Goal: Task Accomplishment & Management: Use online tool/utility

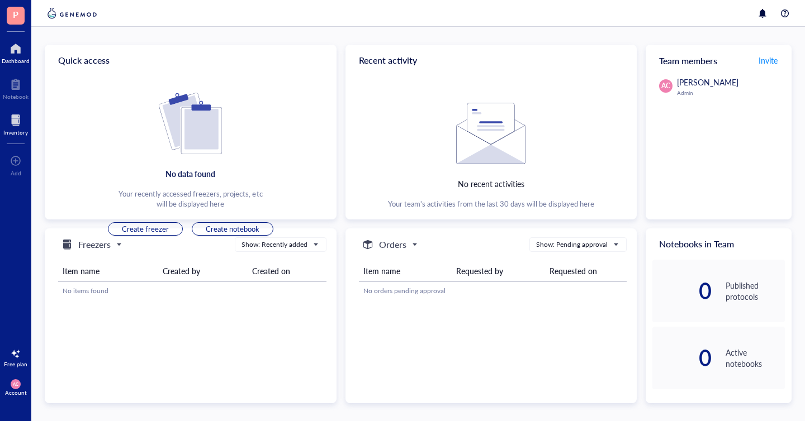
click at [17, 122] on div at bounding box center [15, 120] width 25 height 18
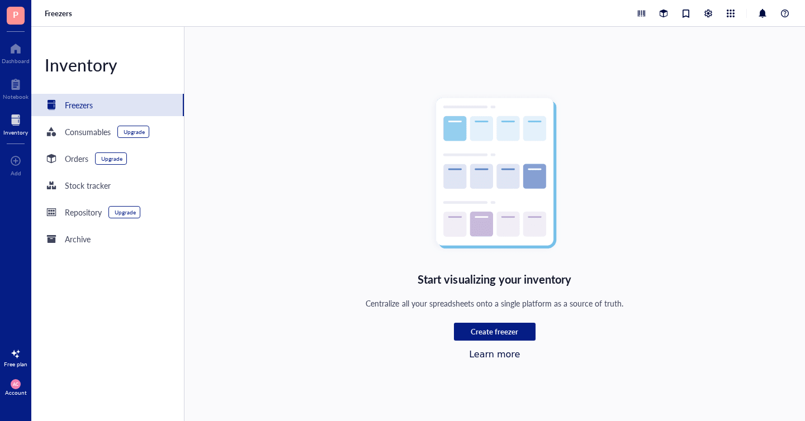
click at [87, 108] on div "Freezers" at bounding box center [79, 105] width 28 height 12
click at [83, 138] on div "Consumables Upgrade" at bounding box center [97, 131] width 104 height 13
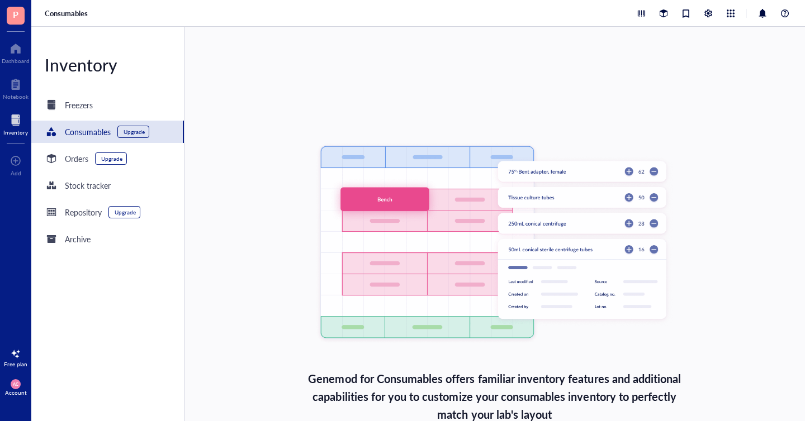
click at [85, 116] on div "Inventory Freezers Consumables Upgrade Orders Upgrade Stock tracker Repository …" at bounding box center [107, 224] width 153 height 394
click at [85, 107] on div "Freezers" at bounding box center [79, 105] width 28 height 12
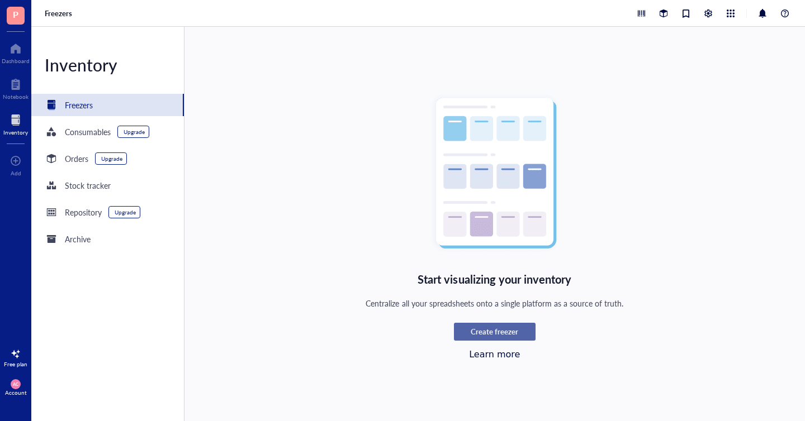
click at [467, 339] on button "Create freezer" at bounding box center [495, 332] width 82 height 18
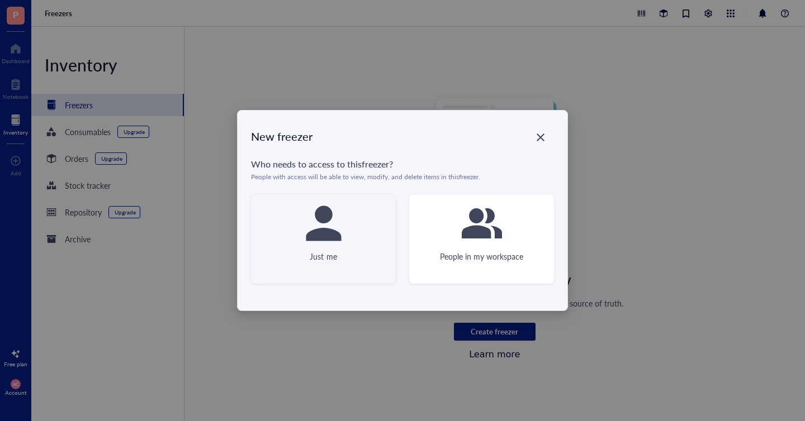
click at [345, 222] on div "Just me" at bounding box center [323, 238] width 145 height 89
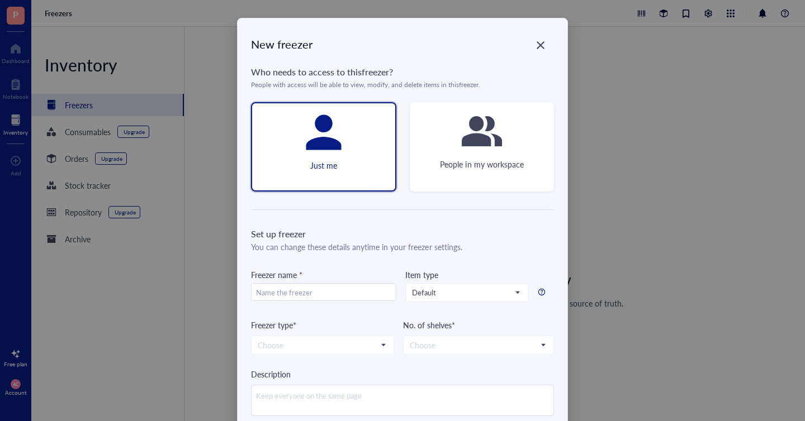
scroll to position [58, 0]
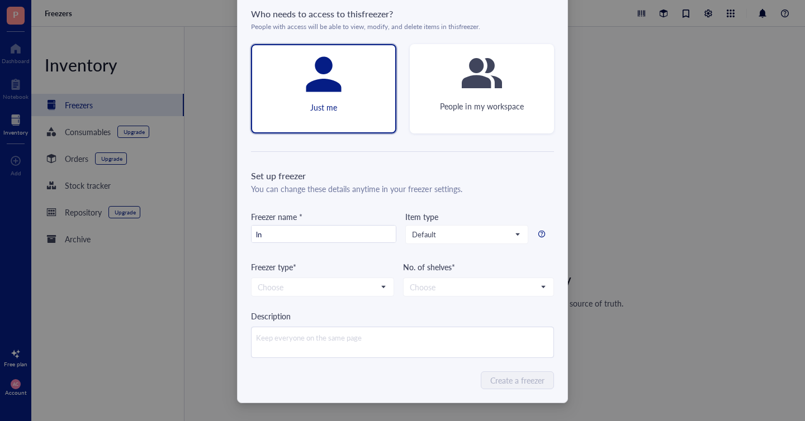
type input "l"
click at [435, 236] on span "Default" at bounding box center [465, 235] width 107 height 10
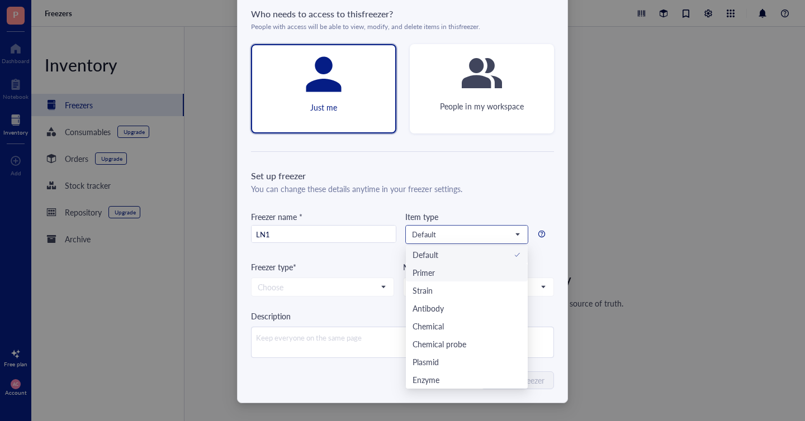
scroll to position [36, 0]
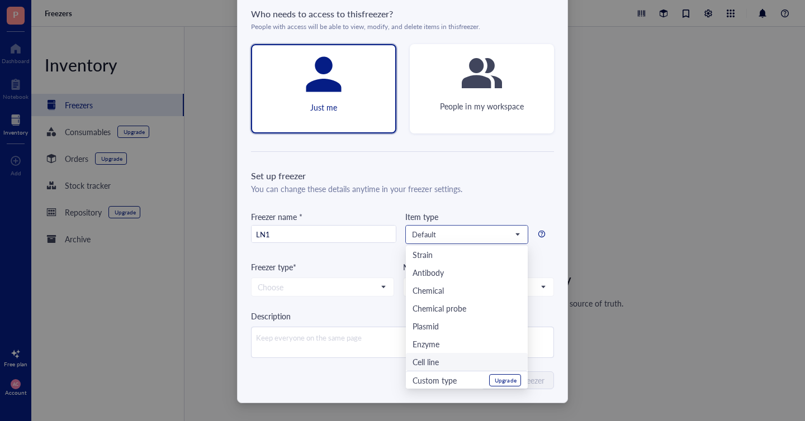
click at [426, 363] on div "Cell line" at bounding box center [425, 362] width 26 height 12
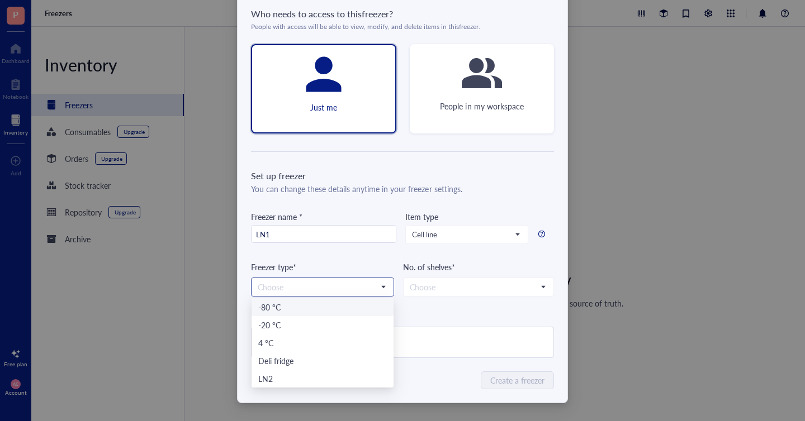
click at [295, 293] on input "search" at bounding box center [318, 287] width 120 height 17
click at [272, 381] on div "LN2" at bounding box center [322, 379] width 129 height 12
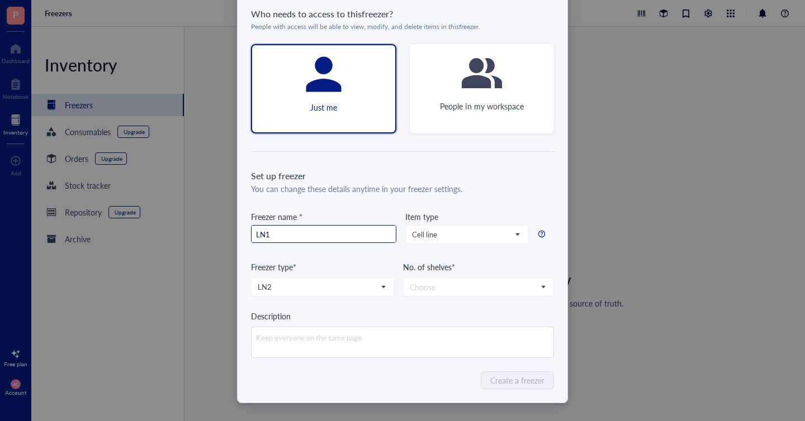
click at [312, 240] on input "LN1" at bounding box center [323, 235] width 144 height 18
type input "TANK1"
click at [481, 284] on input "search" at bounding box center [473, 287] width 127 height 17
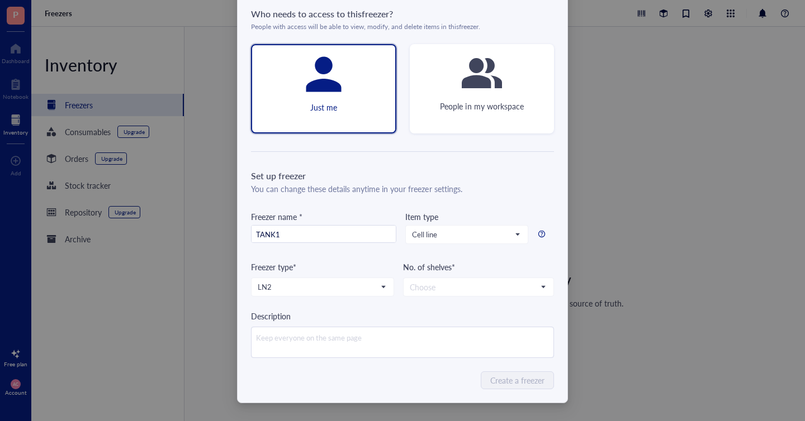
click at [477, 273] on div "No. of shelves* Choose 1 2 3 4 5 6" at bounding box center [478, 279] width 151 height 36
click at [470, 285] on input "search" at bounding box center [473, 287] width 127 height 17
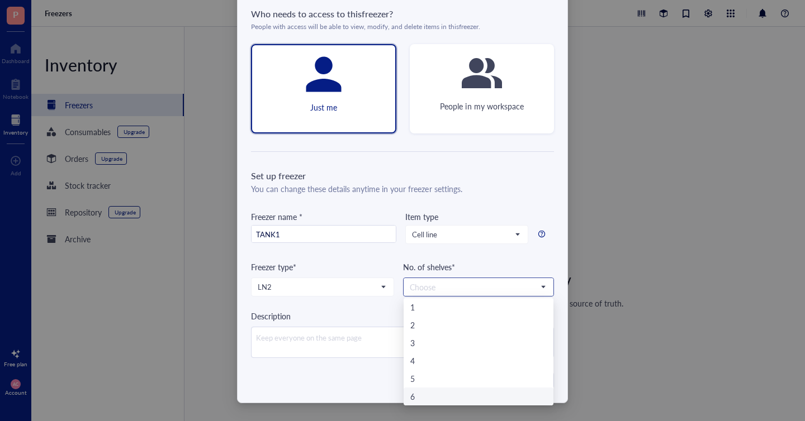
click at [415, 398] on div "6" at bounding box center [478, 397] width 136 height 12
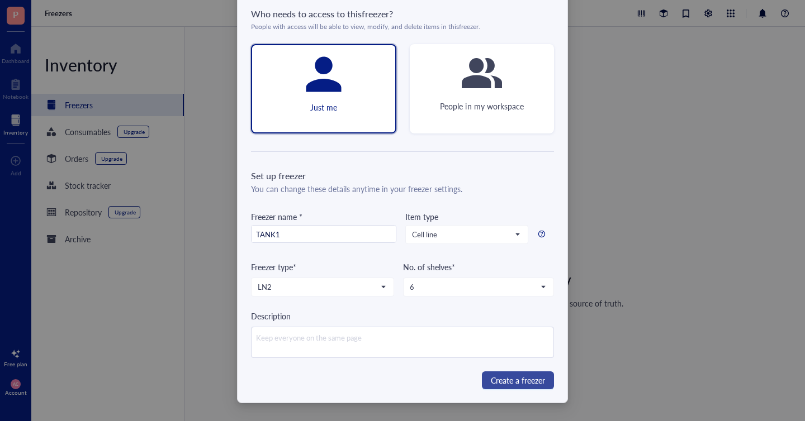
click at [493, 382] on span "Create a freezer" at bounding box center [518, 380] width 54 height 12
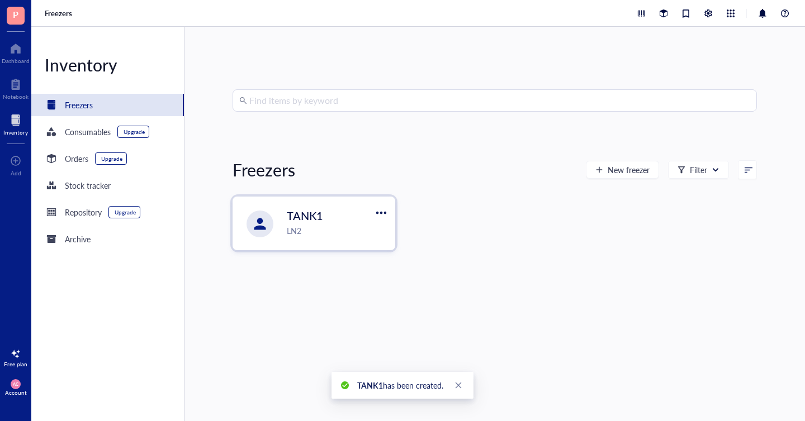
click at [323, 224] on div "TANK1" at bounding box center [330, 216] width 87 height 16
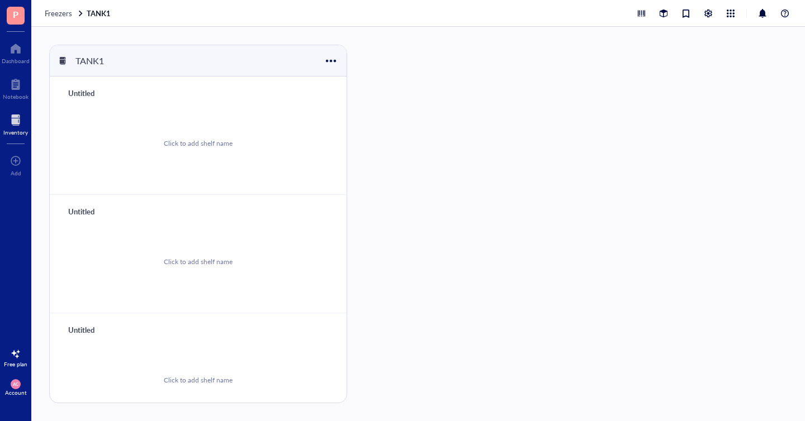
click at [150, 118] on div "Click to add shelf name" at bounding box center [198, 143] width 270 height 84
type input "T"
type input "RACKS 1-5"
click at [88, 215] on div "Untitled" at bounding box center [96, 212] width 67 height 16
type input "RACKS 6-10"
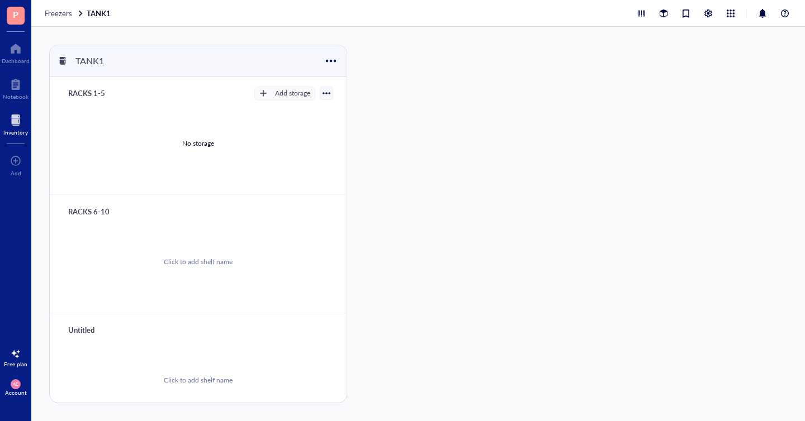
click at [77, 326] on div "Untitled" at bounding box center [96, 330] width 67 height 16
type input "RACK 11-16"
click at [183, 350] on div "Click to add shelf name" at bounding box center [198, 380] width 270 height 84
click at [282, 93] on div "Add storage" at bounding box center [292, 93] width 35 height 10
click at [281, 113] on span "Rack" at bounding box center [290, 112] width 64 height 12
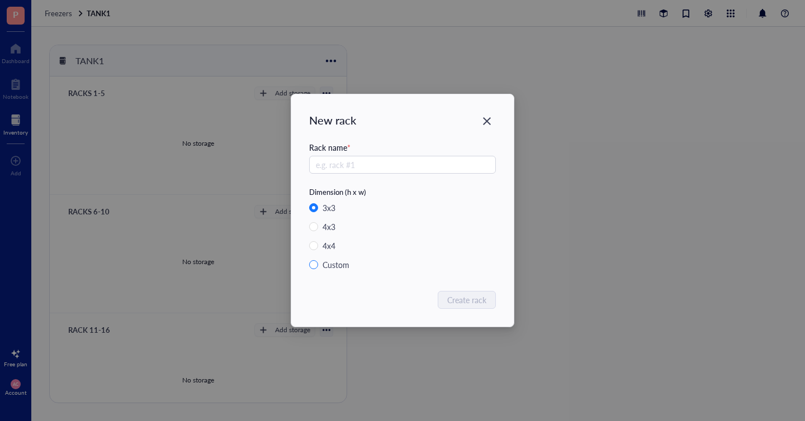
click at [320, 269] on span "Custom" at bounding box center [340, 265] width 45 height 12
click at [318, 269] on input "Custom" at bounding box center [313, 264] width 9 height 9
radio input "true"
radio input "false"
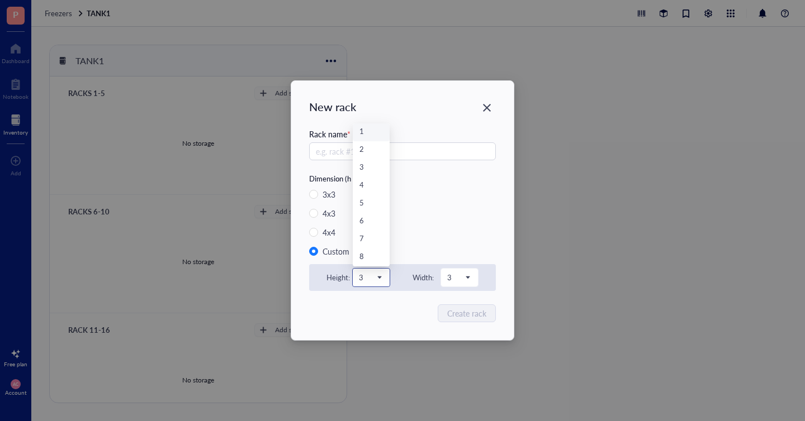
click at [370, 275] on span "3" at bounding box center [370, 278] width 22 height 10
click at [367, 259] on div "14" at bounding box center [370, 257] width 23 height 12
click at [463, 279] on span "3" at bounding box center [458, 278] width 22 height 10
click at [458, 131] on div "1" at bounding box center [459, 132] width 23 height 12
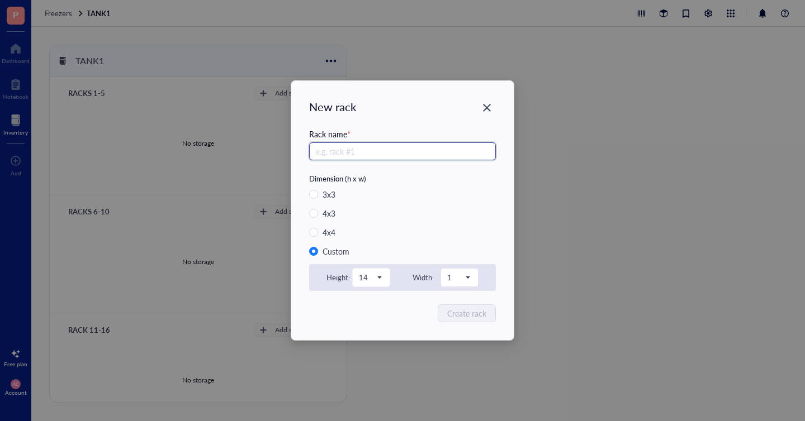
click at [369, 157] on input "text" at bounding box center [402, 151] width 187 height 18
type input "#1"
click at [460, 313] on span "Create rack" at bounding box center [467, 313] width 39 height 12
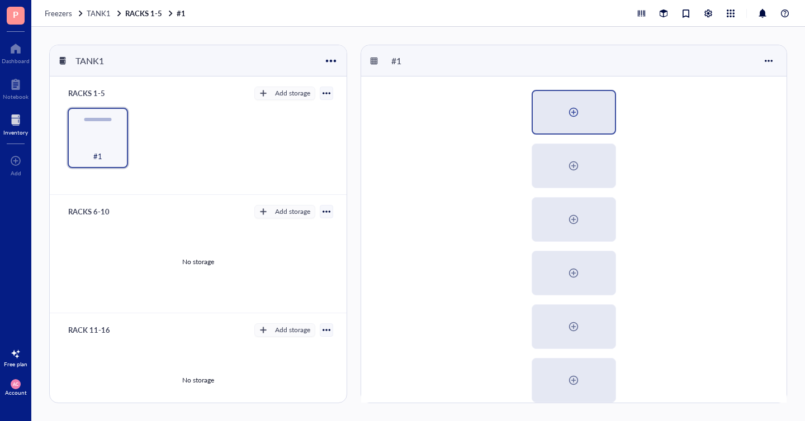
click at [564, 106] on div at bounding box center [573, 112] width 18 height 18
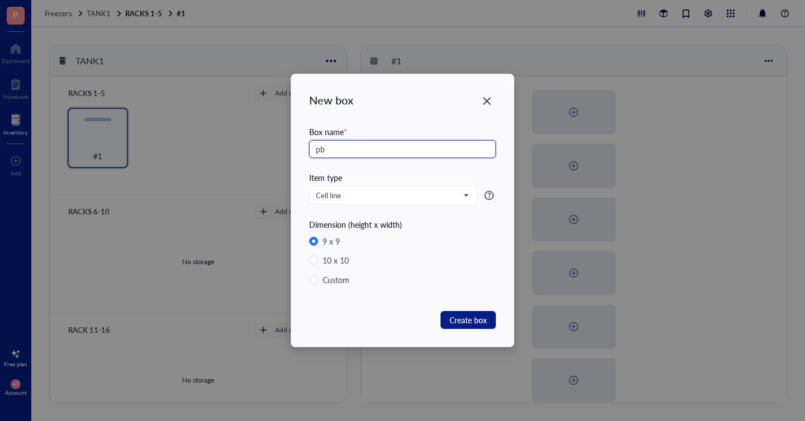
type input "p"
click at [352, 198] on span "Cell line" at bounding box center [392, 196] width 152 height 10
type input "PBMC"
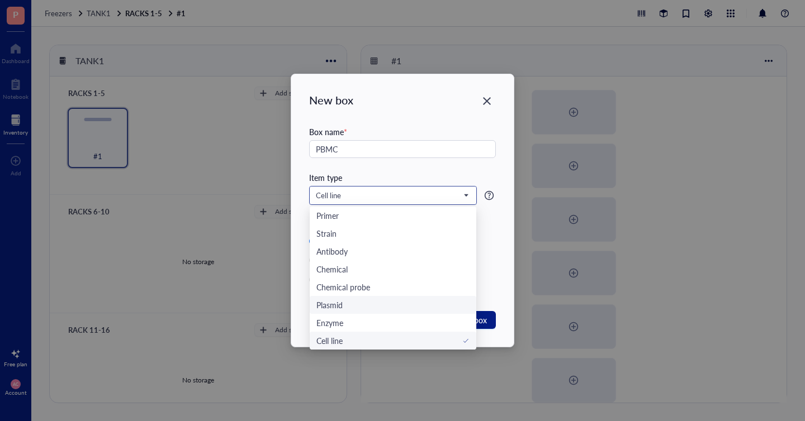
scroll to position [36, 0]
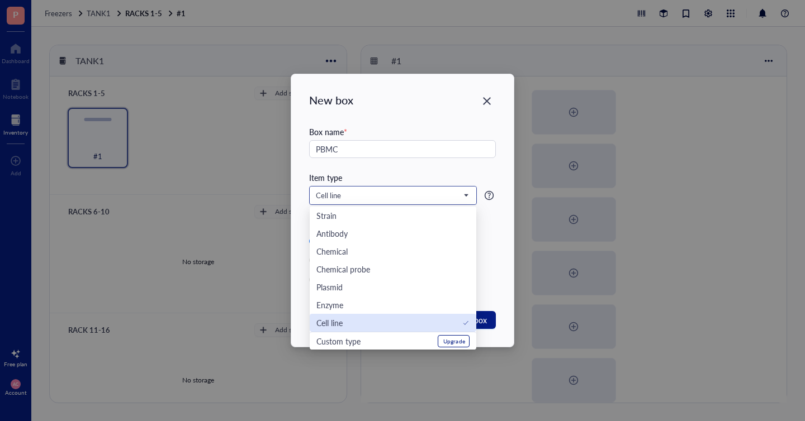
click at [332, 324] on div "Cell line" at bounding box center [329, 323] width 26 height 12
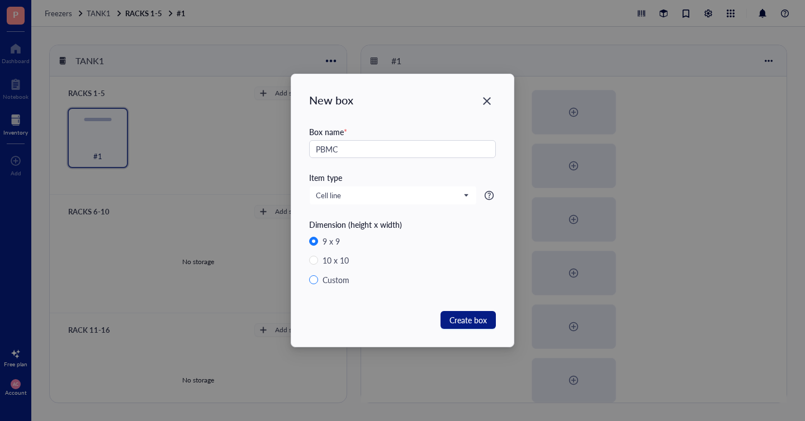
click at [311, 282] on input "Custom" at bounding box center [313, 279] width 9 height 9
radio input "true"
radio input "false"
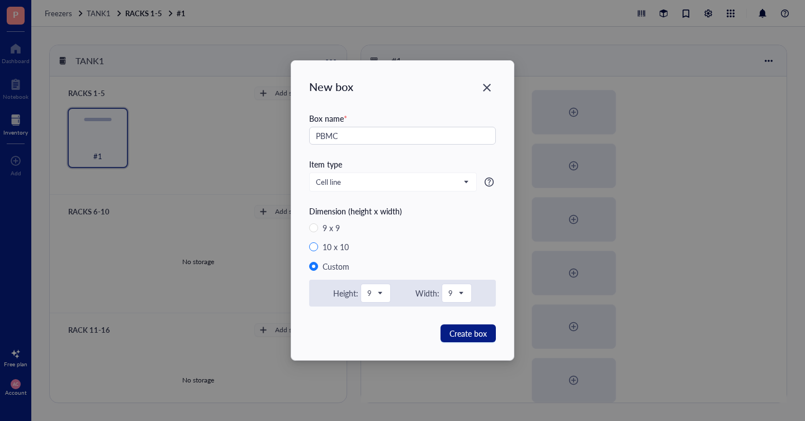
click at [317, 248] on input "10 x 10" at bounding box center [313, 247] width 9 height 9
radio input "true"
radio input "false"
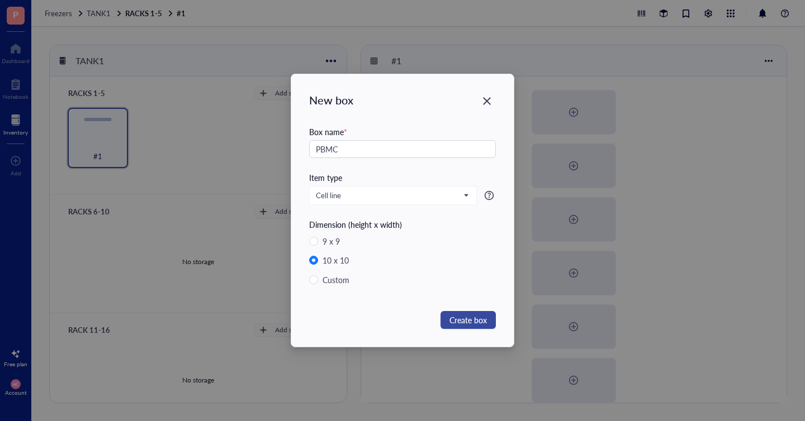
click at [467, 316] on span "Create box" at bounding box center [467, 320] width 37 height 12
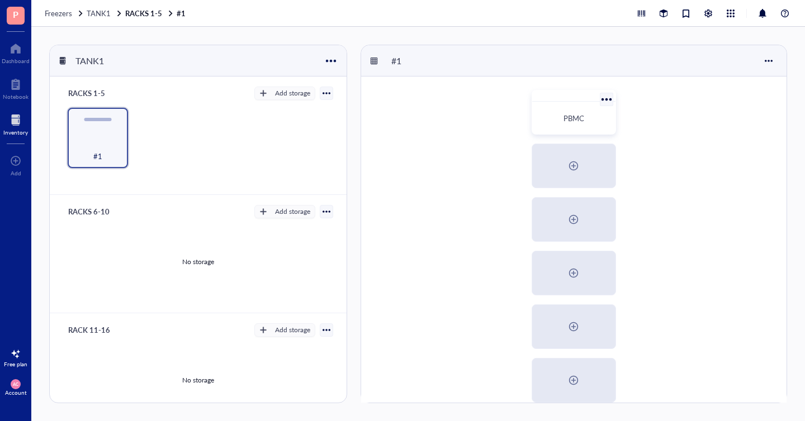
click at [555, 98] on div at bounding box center [573, 96] width 83 height 11
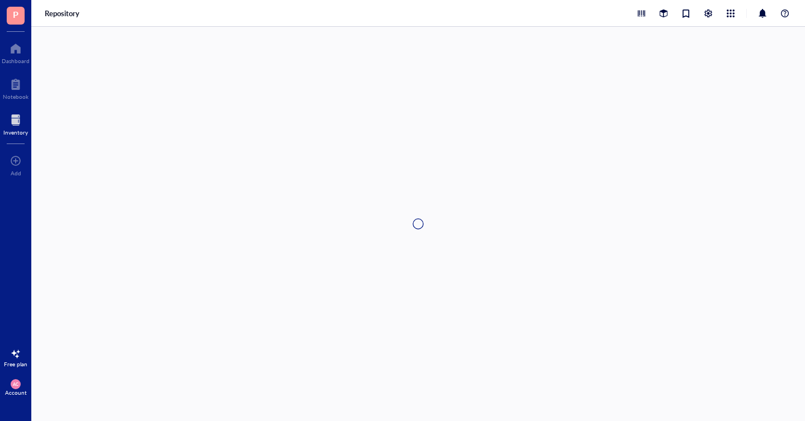
type textarea "Keep everyone on the same page…"
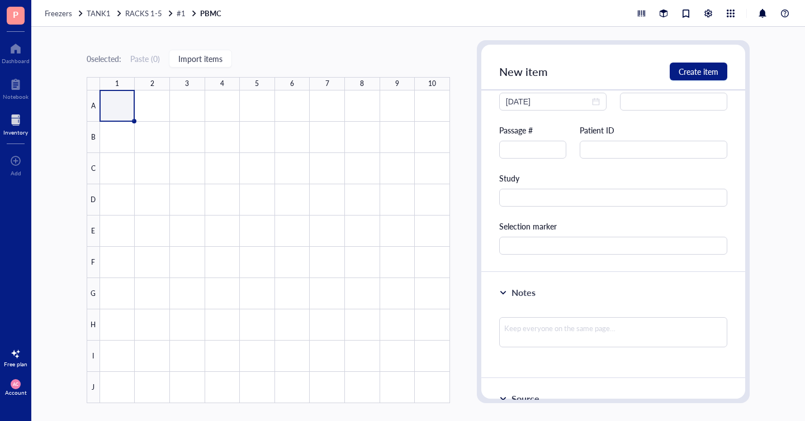
scroll to position [248, 0]
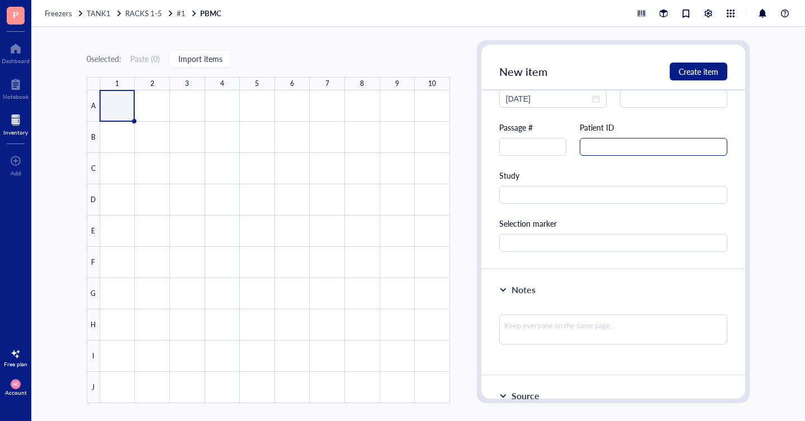
type input "pbmc-23-il"
click at [591, 145] on input "text" at bounding box center [653, 147] width 148 height 18
type input "442351-IL"
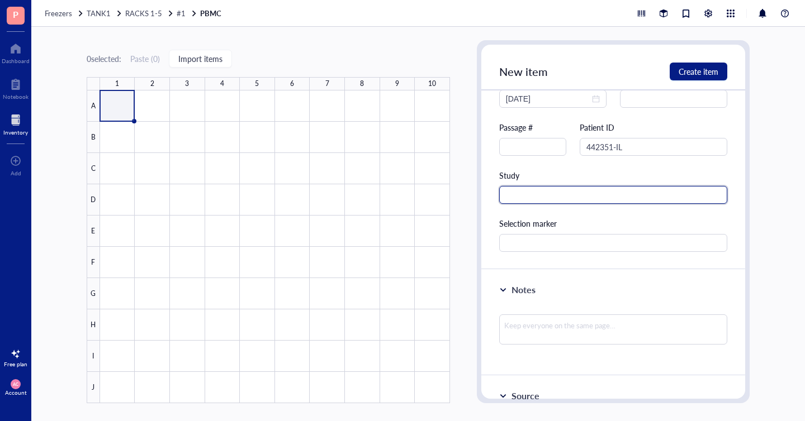
click at [539, 199] on input "text" at bounding box center [613, 195] width 228 height 18
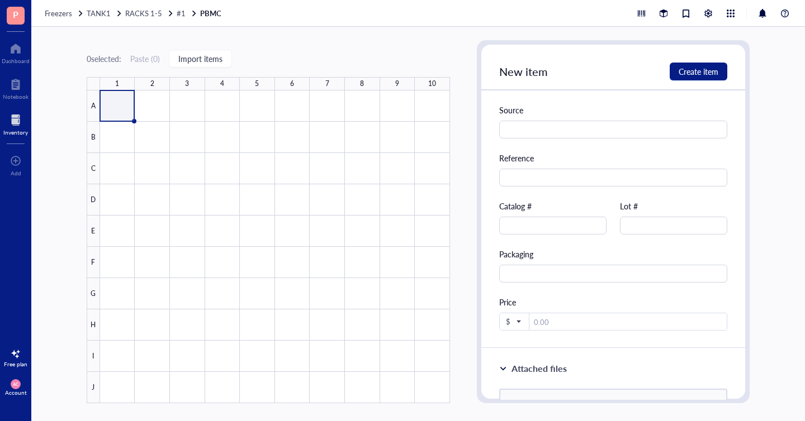
scroll to position [521, 0]
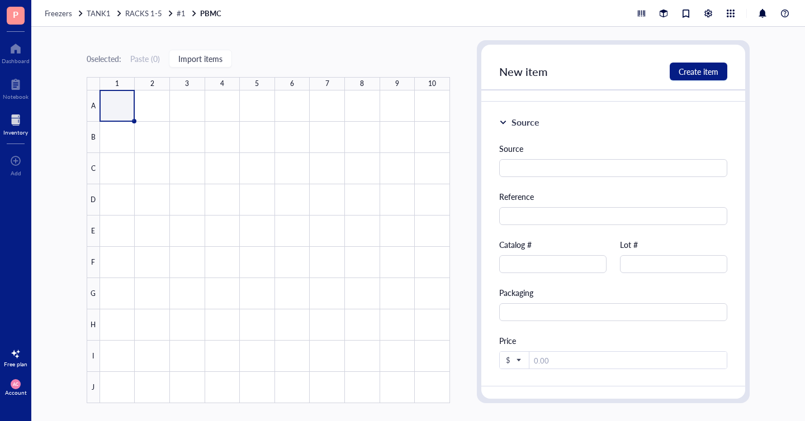
type input "DICE"
click at [502, 123] on div at bounding box center [503, 122] width 8 height 8
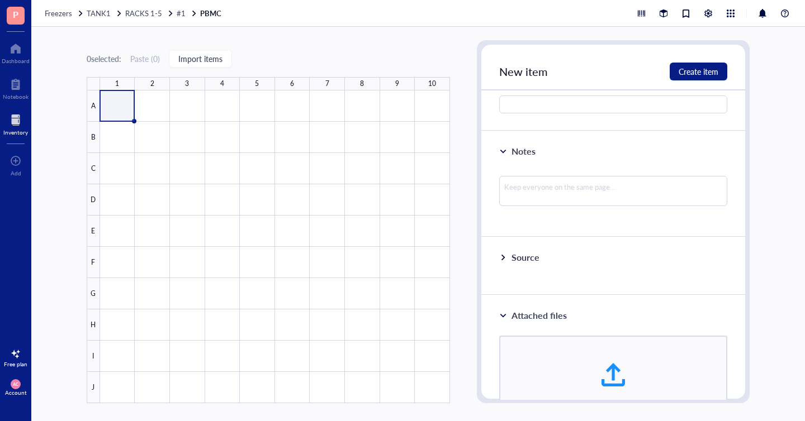
scroll to position [385, 0]
click at [500, 150] on div at bounding box center [503, 153] width 8 height 8
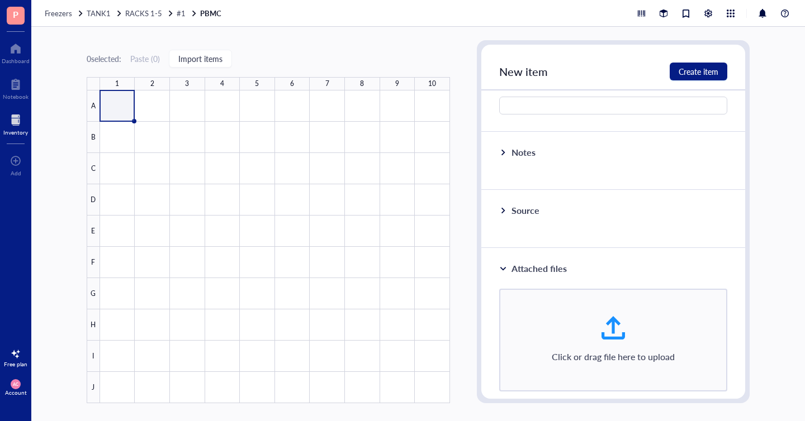
click at [502, 211] on div at bounding box center [503, 211] width 8 height 8
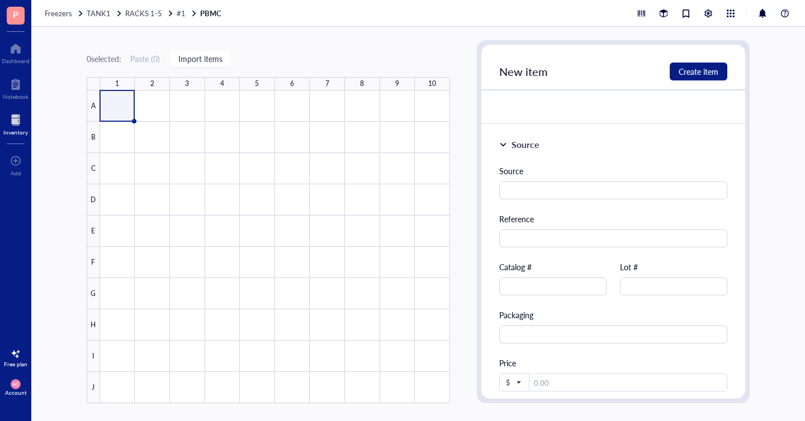
click at [502, 145] on div at bounding box center [503, 145] width 8 height 8
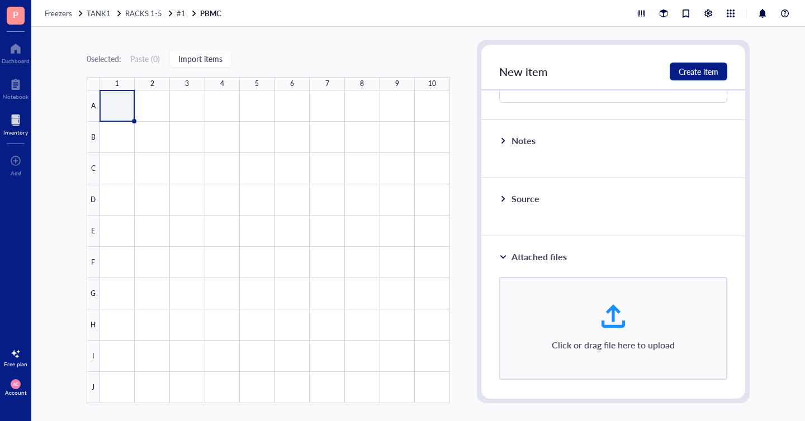
scroll to position [408, 0]
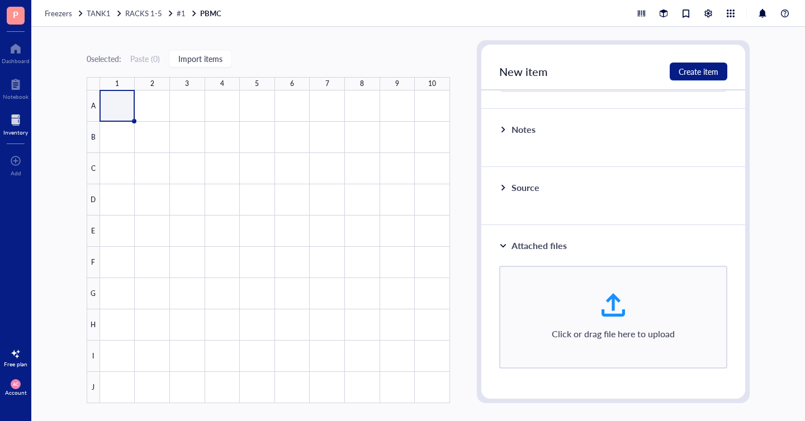
click at [505, 243] on div at bounding box center [503, 246] width 8 height 8
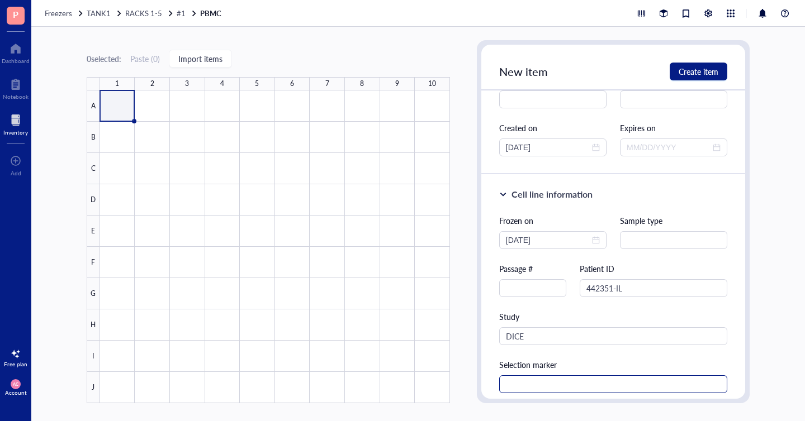
scroll to position [0, 0]
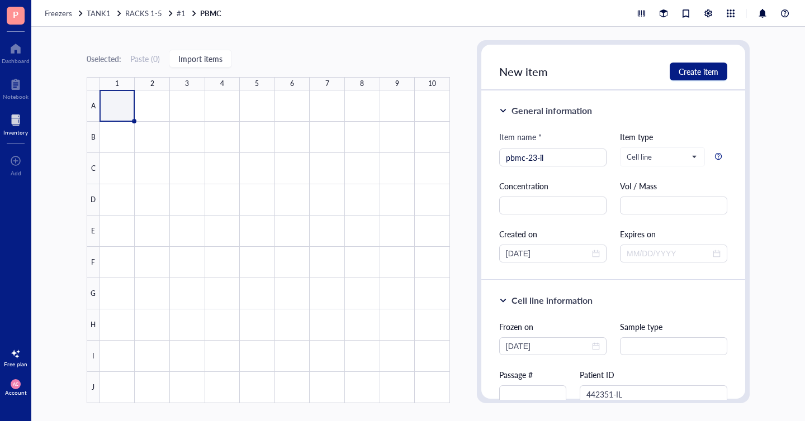
click at [500, 111] on div at bounding box center [503, 111] width 8 height 8
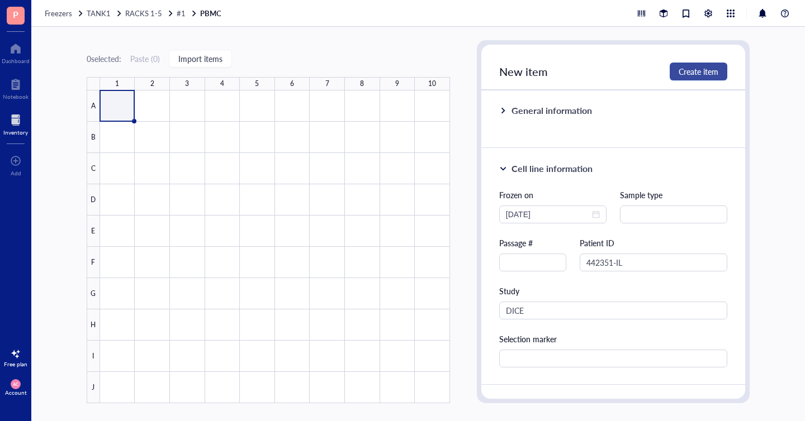
click at [697, 71] on span "Create item" at bounding box center [698, 71] width 40 height 9
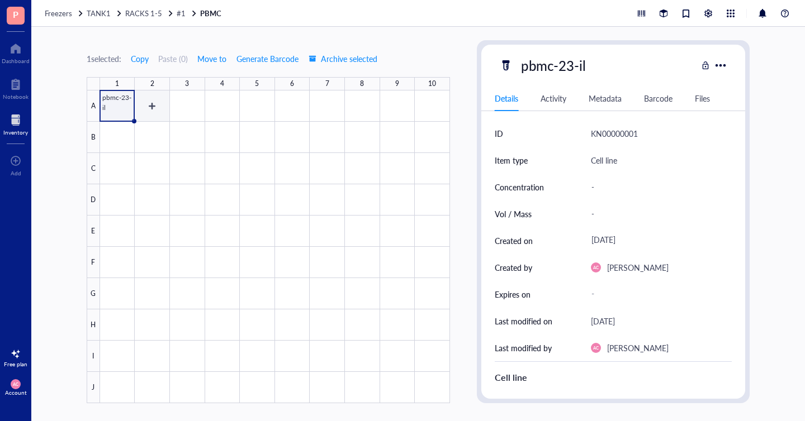
click at [146, 107] on div at bounding box center [275, 247] width 350 height 313
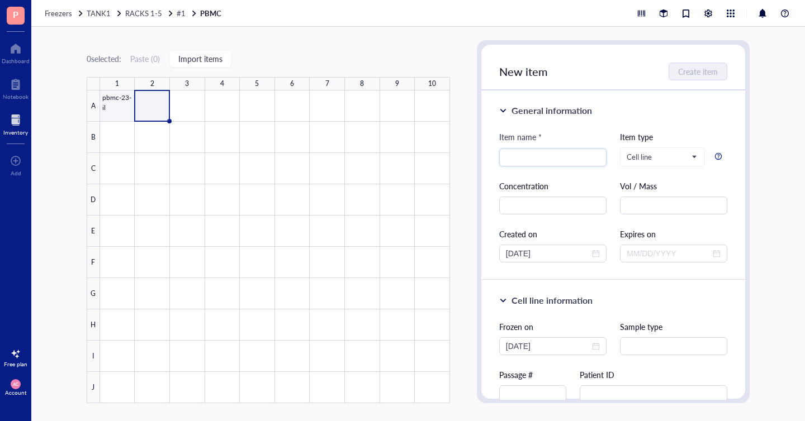
click at [114, 109] on div at bounding box center [275, 247] width 350 height 313
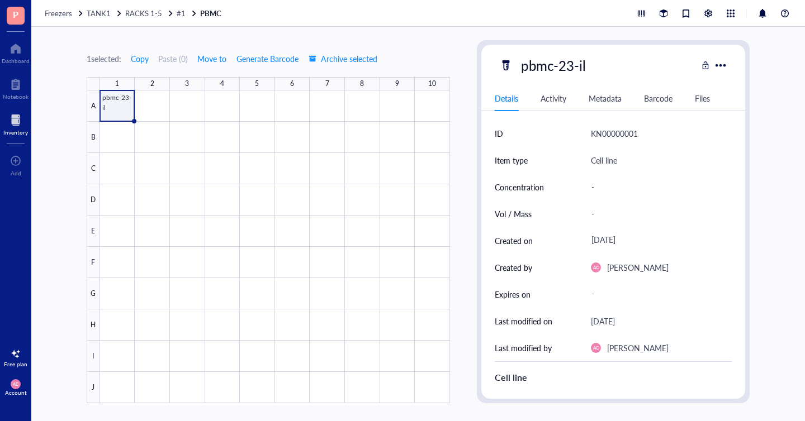
click at [770, 62] on div "1 selected: Copy Paste ( 0 ) Move to Generate Barcode Archive selected 1 2 3 4 …" at bounding box center [417, 224] width 773 height 394
click at [732, 14] on div at bounding box center [730, 13] width 12 height 12
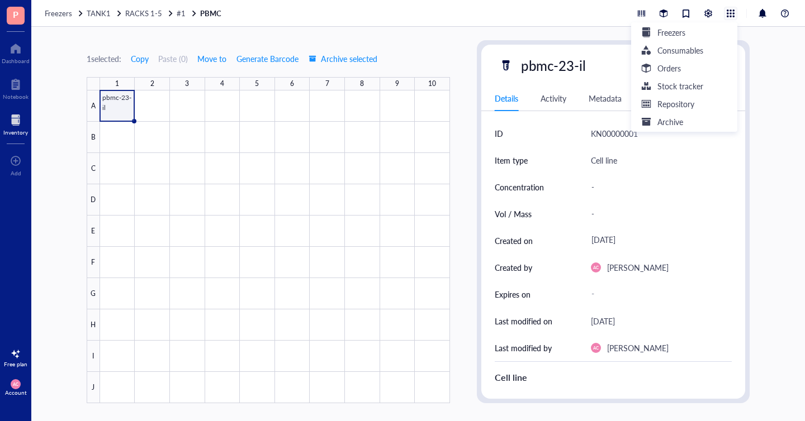
click at [732, 15] on div at bounding box center [730, 13] width 12 height 12
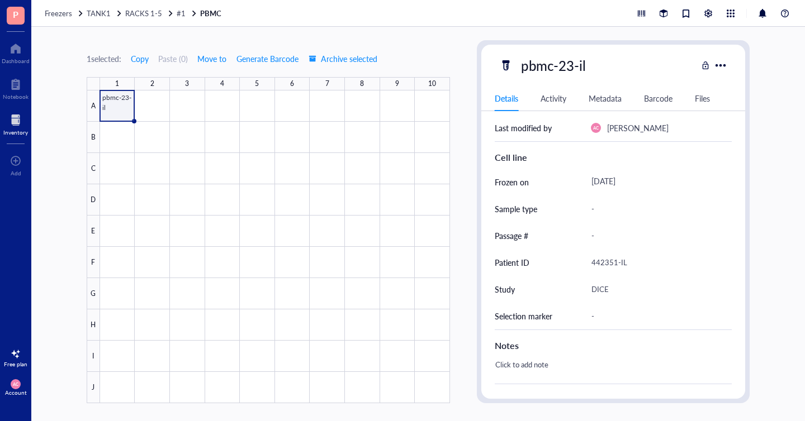
scroll to position [337, 0]
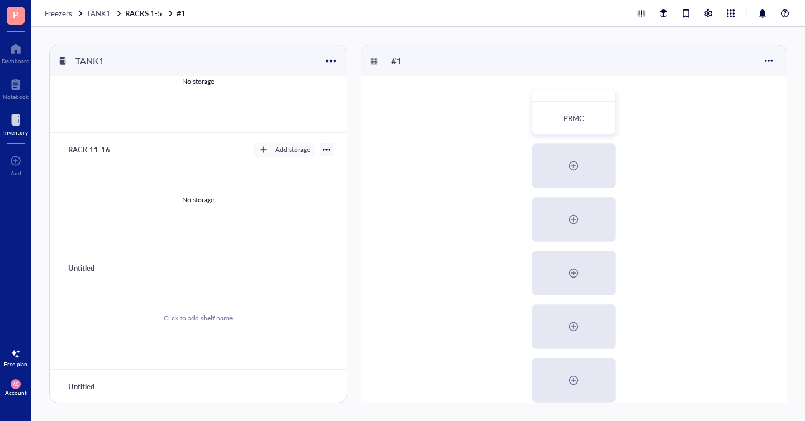
scroll to position [364, 0]
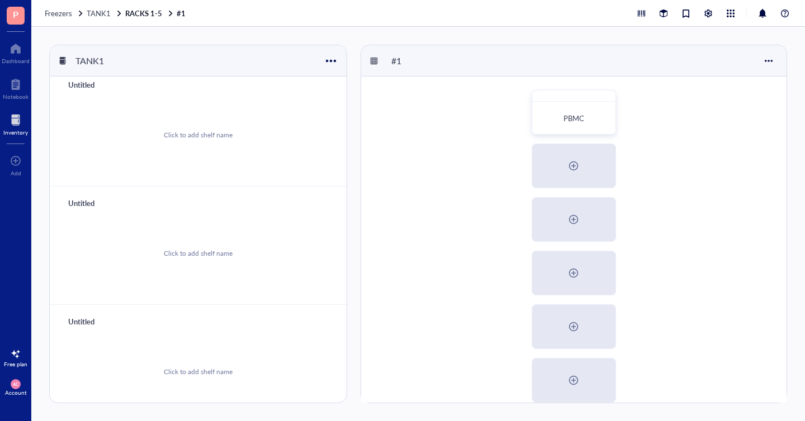
click at [17, 357] on div at bounding box center [16, 354] width 18 height 18
click at [98, 362] on span "See plans" at bounding box center [106, 363] width 30 height 10
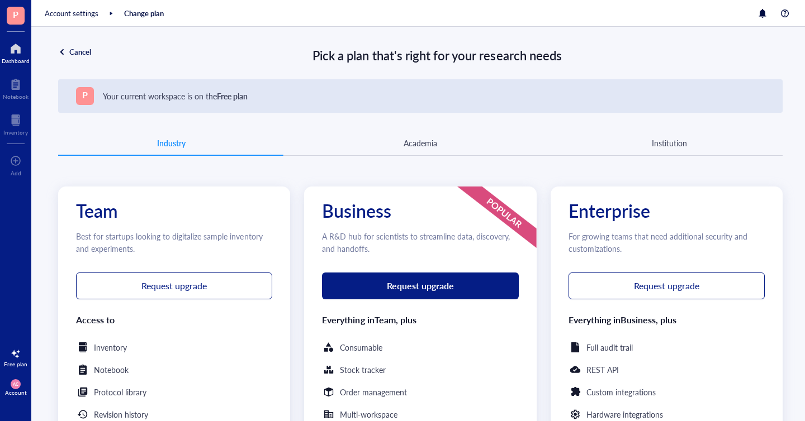
click at [22, 49] on div at bounding box center [16, 49] width 28 height 18
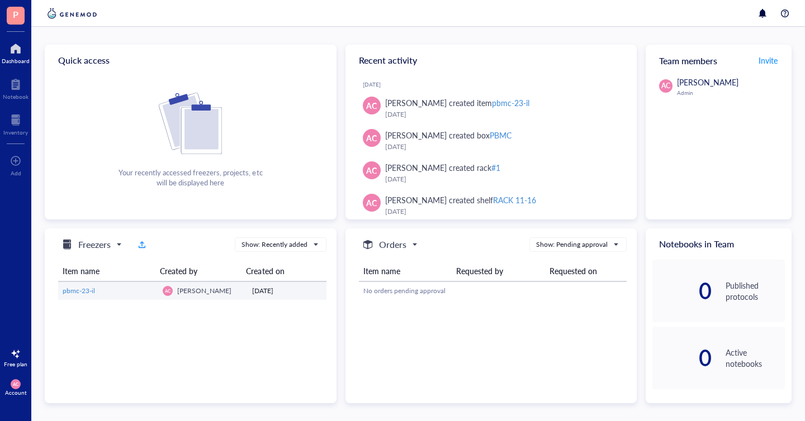
click at [78, 294] on span "pbmc-23-il" at bounding box center [79, 290] width 32 height 9
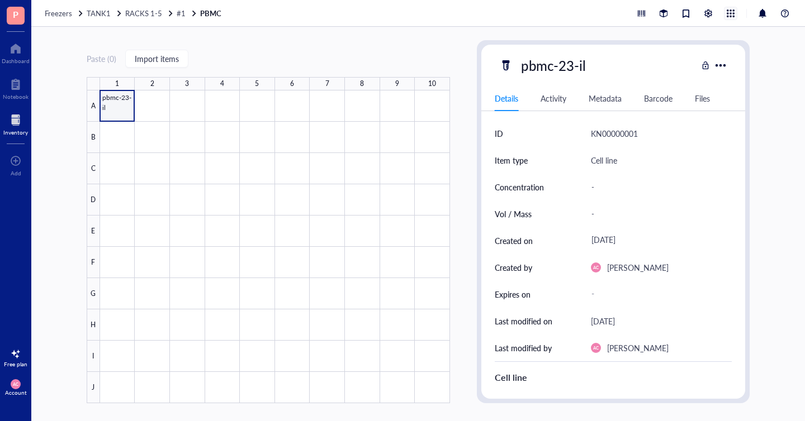
click at [731, 16] on div at bounding box center [730, 13] width 12 height 12
click at [763, 14] on div at bounding box center [761, 13] width 13 height 13
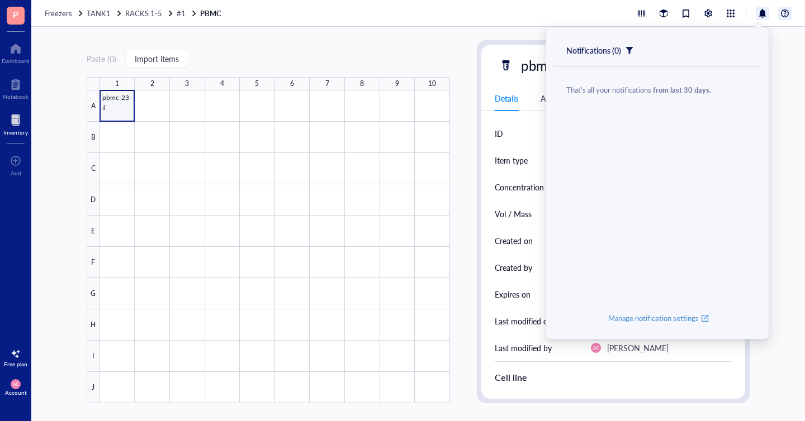
click at [788, 16] on div at bounding box center [784, 13] width 13 height 13
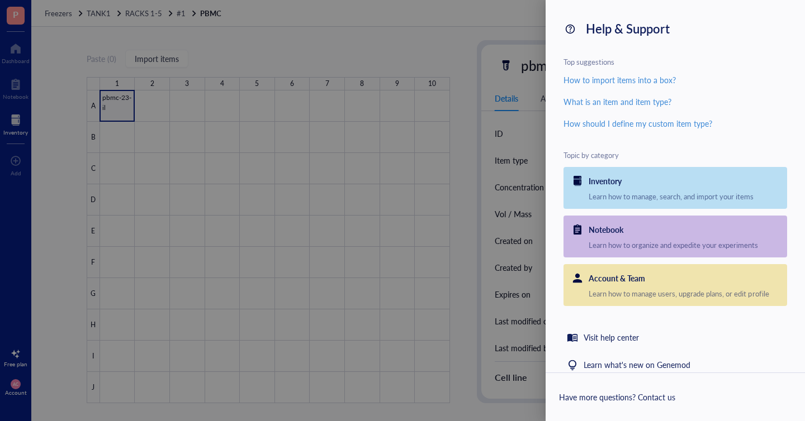
click at [514, 54] on div at bounding box center [402, 210] width 805 height 421
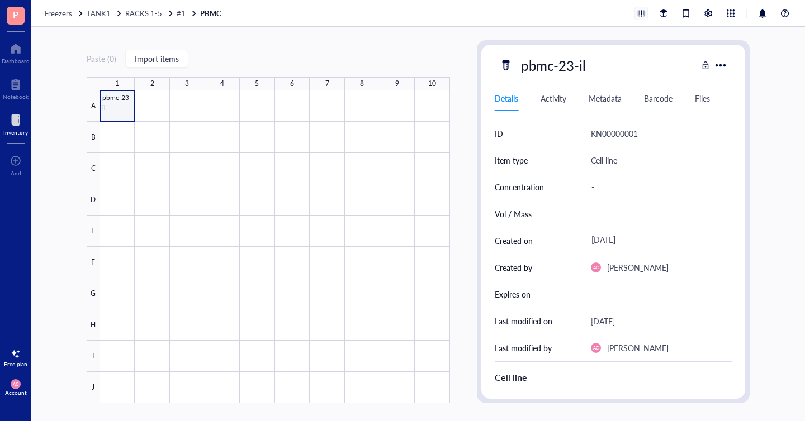
click at [642, 13] on div at bounding box center [641, 13] width 12 height 12
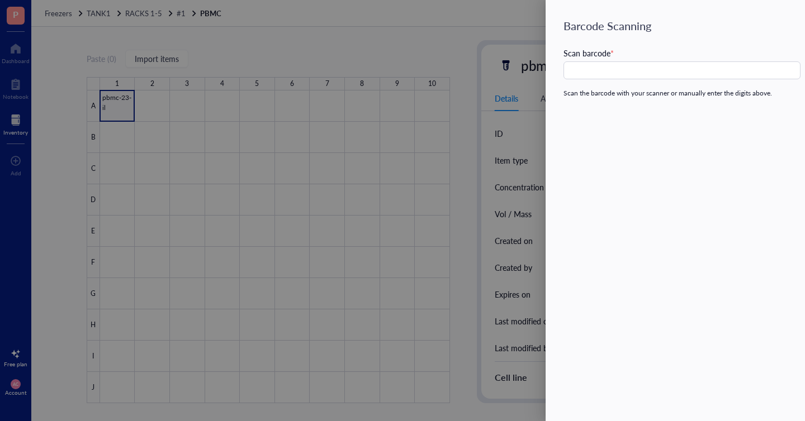
click at [522, 25] on div at bounding box center [402, 210] width 805 height 421
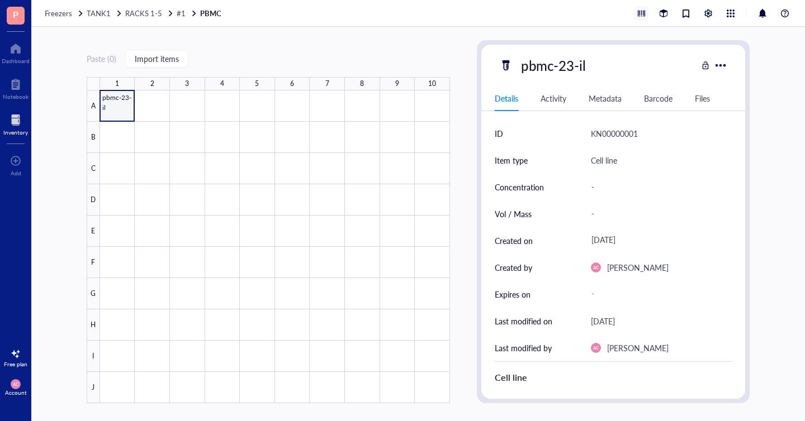
click at [640, 15] on div at bounding box center [641, 13] width 12 height 12
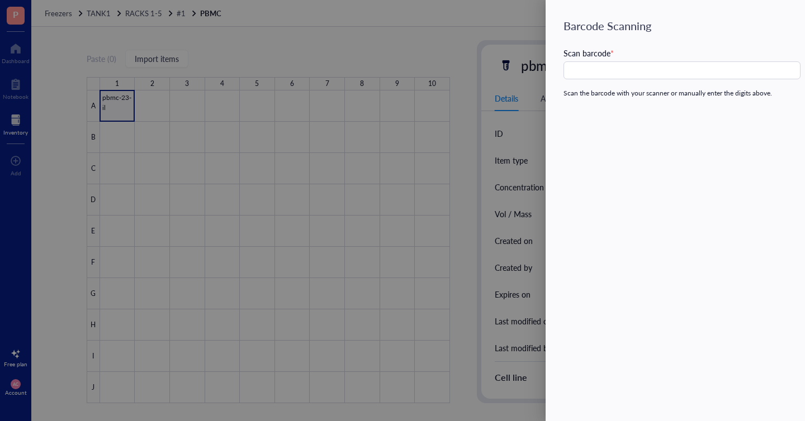
click at [521, 36] on div at bounding box center [402, 210] width 805 height 421
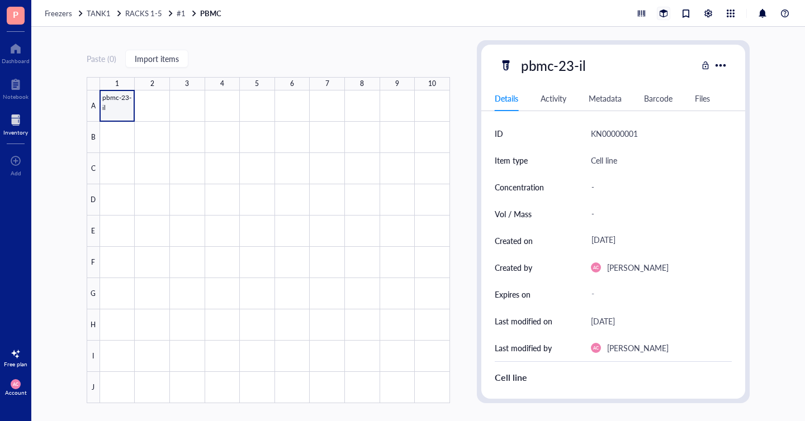
click at [659, 18] on div at bounding box center [663, 13] width 12 height 12
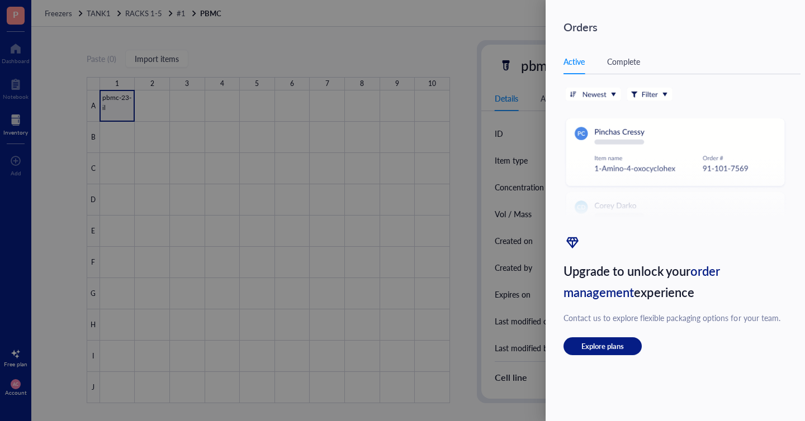
click at [488, 33] on div at bounding box center [402, 210] width 805 height 421
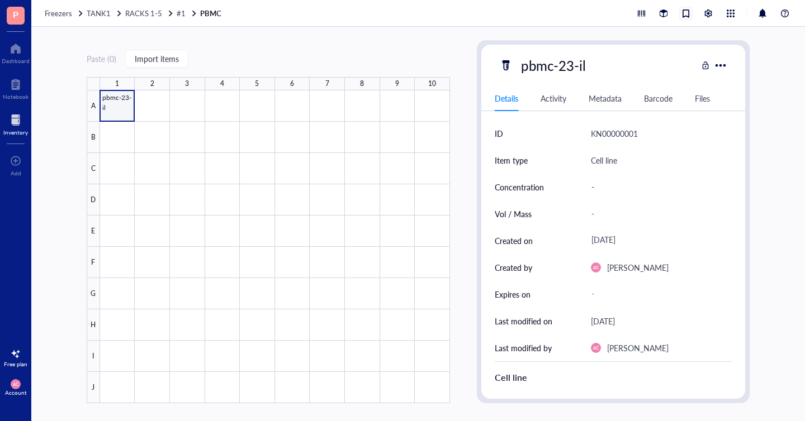
click at [683, 16] on div at bounding box center [685, 13] width 12 height 12
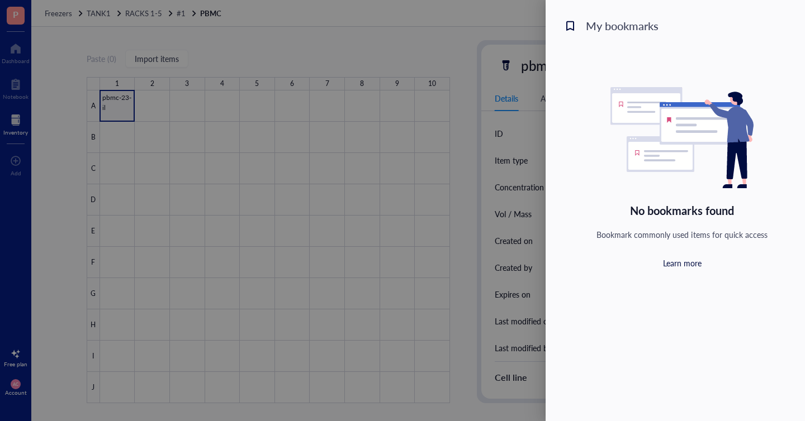
click at [438, 38] on div at bounding box center [402, 210] width 805 height 421
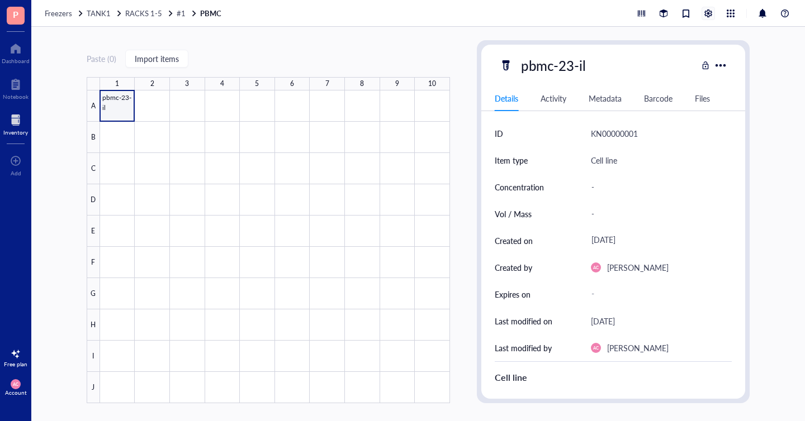
click at [707, 12] on div at bounding box center [708, 13] width 12 height 12
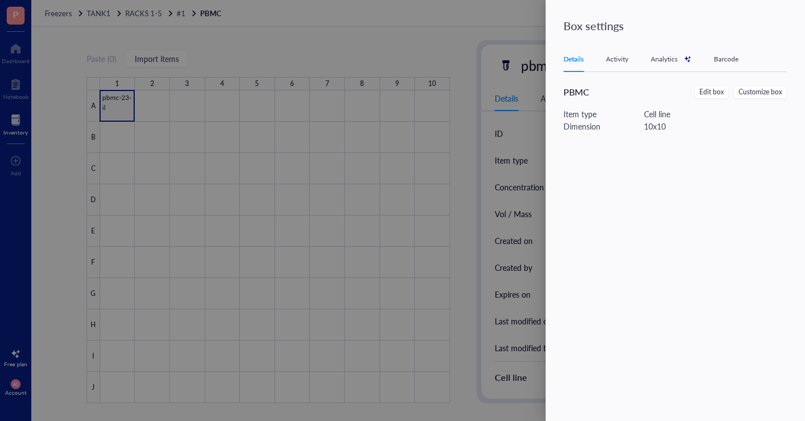
click at [740, 63] on div "Details Activity Analytics Barcode" at bounding box center [675, 59] width 224 height 25
click at [728, 60] on div "Barcode" at bounding box center [726, 59] width 25 height 11
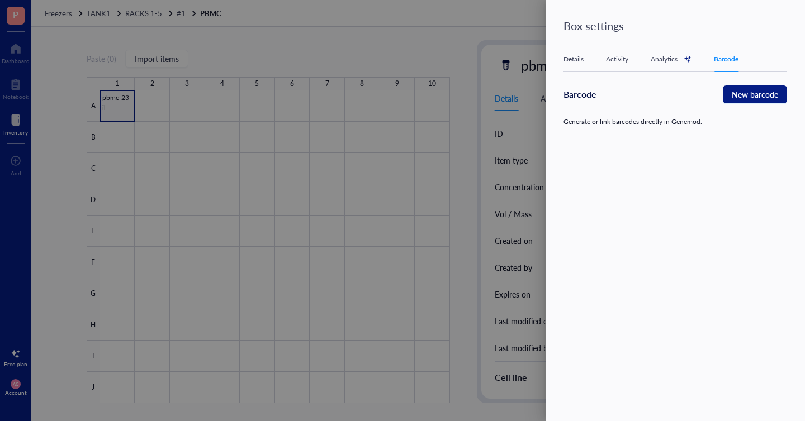
click at [392, 23] on div at bounding box center [402, 210] width 805 height 421
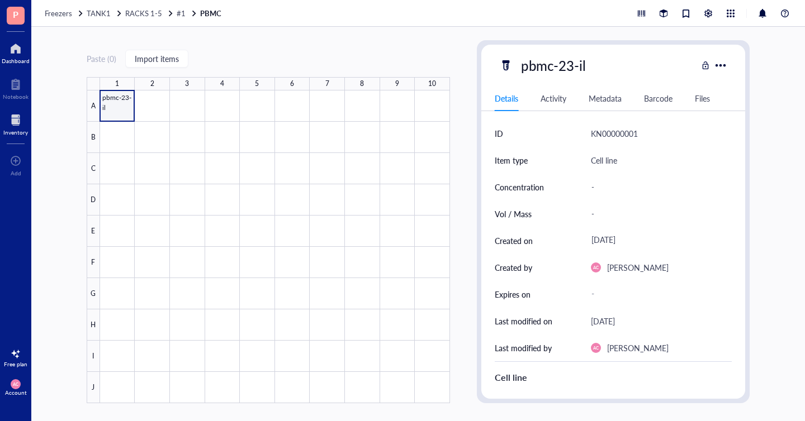
click at [12, 53] on div at bounding box center [16, 49] width 28 height 18
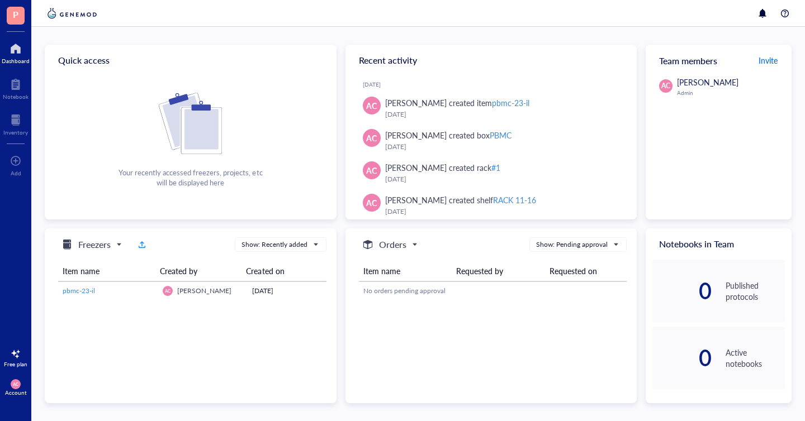
click at [764, 64] on span "Invite" at bounding box center [767, 60] width 19 height 11
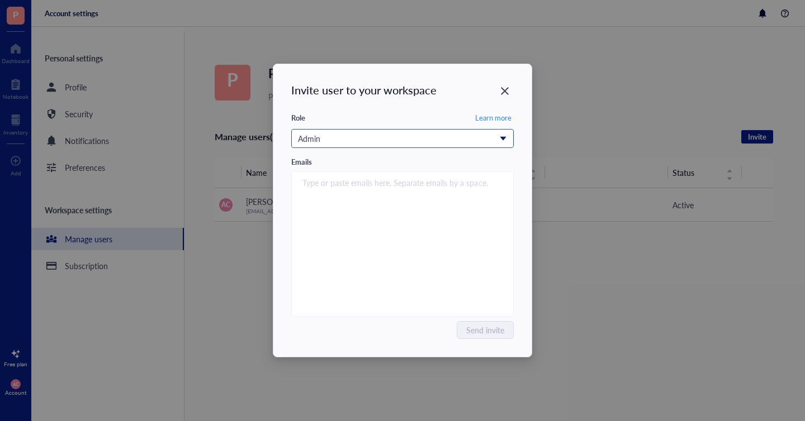
click at [428, 142] on div "Admin" at bounding box center [396, 138] width 197 height 12
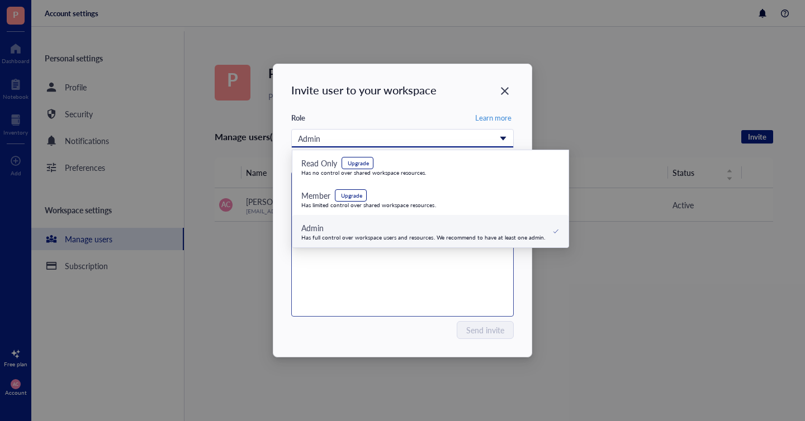
click at [372, 278] on div "Type or paste emails here. Separate emails by a space." at bounding box center [402, 244] width 212 height 140
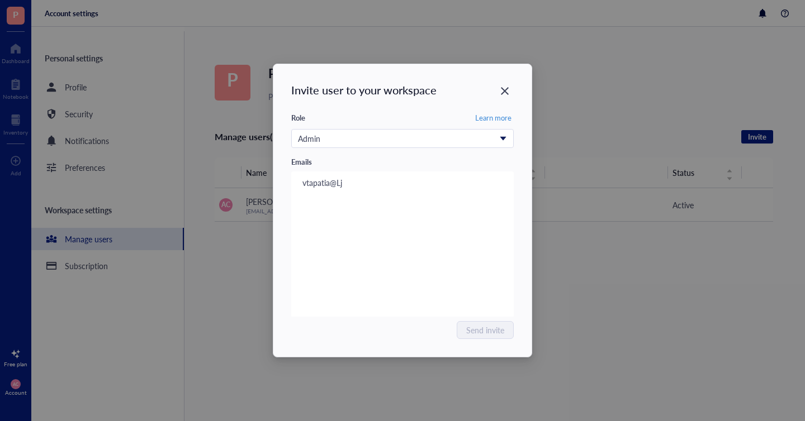
type input "vtapatia@Lji"
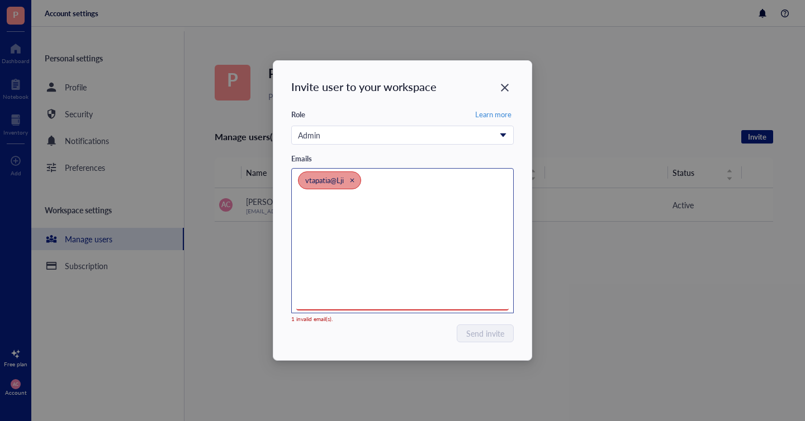
click at [356, 179] on div "Close" at bounding box center [352, 181] width 8 height 8
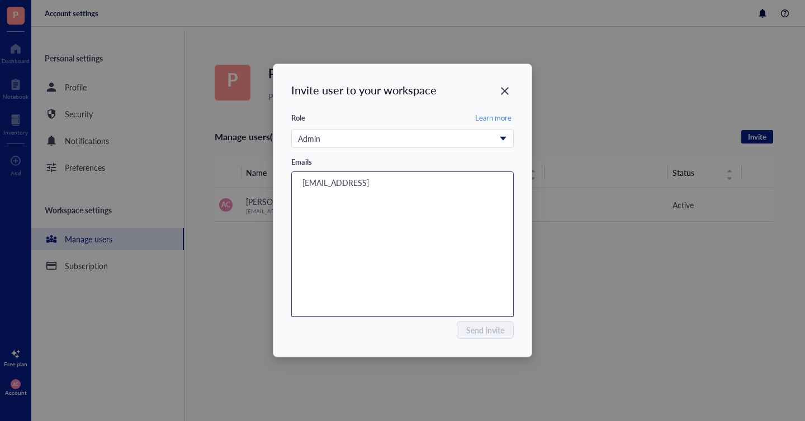
type input "[EMAIL_ADDRESS][DOMAIN_NAME]"
type input "ik"
type input "[EMAIL_ADDRESS][DOMAIN_NAME]"
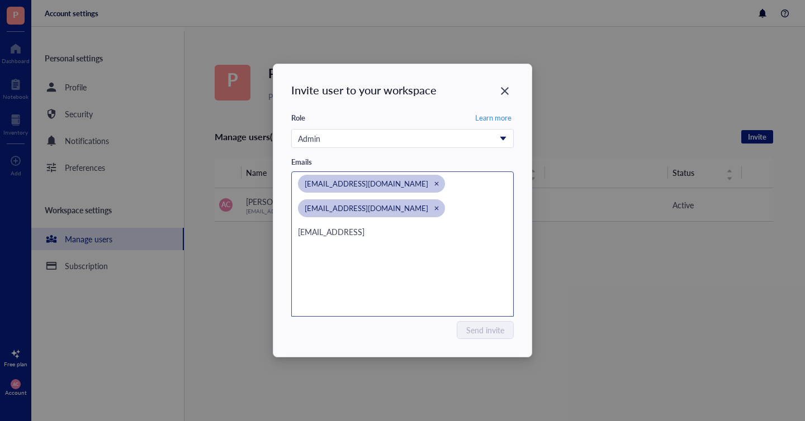
type input "[EMAIL_ADDRESS][DOMAIN_NAME]"
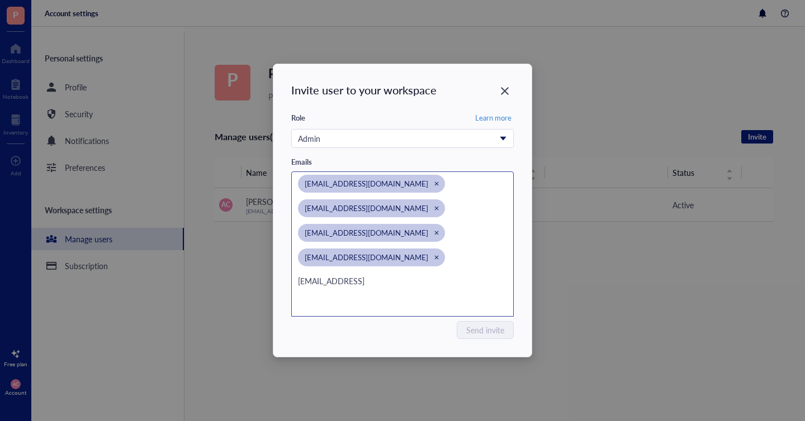
type input "[EMAIL_ADDRESS][DOMAIN_NAME]"
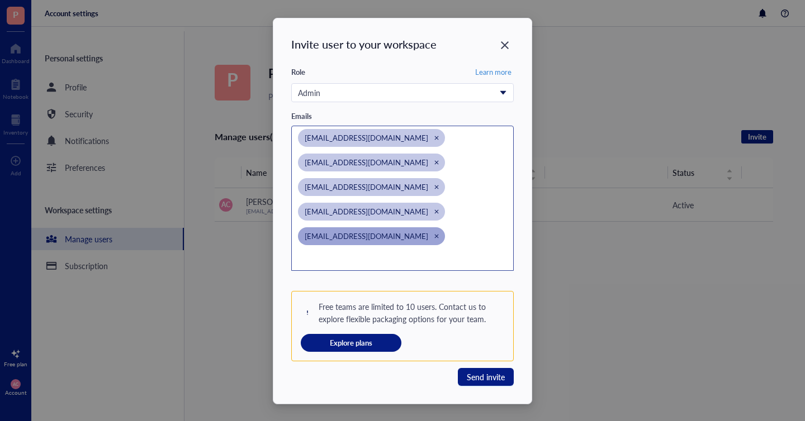
click at [435, 235] on icon "Close" at bounding box center [437, 237] width 4 height 4
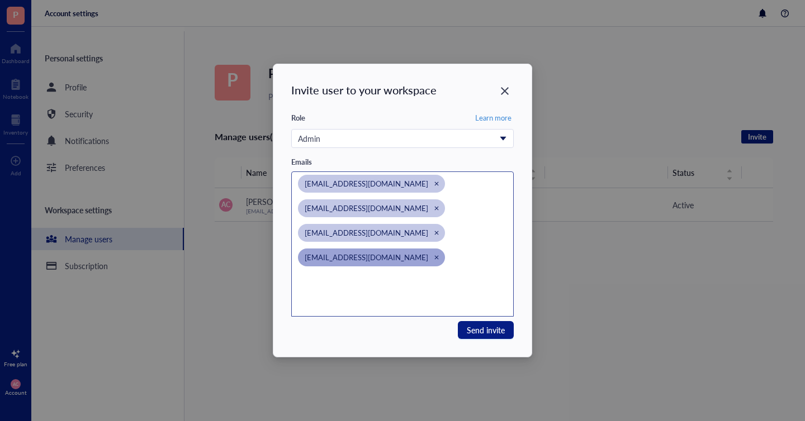
click at [434, 256] on icon "Close" at bounding box center [436, 257] width 5 height 5
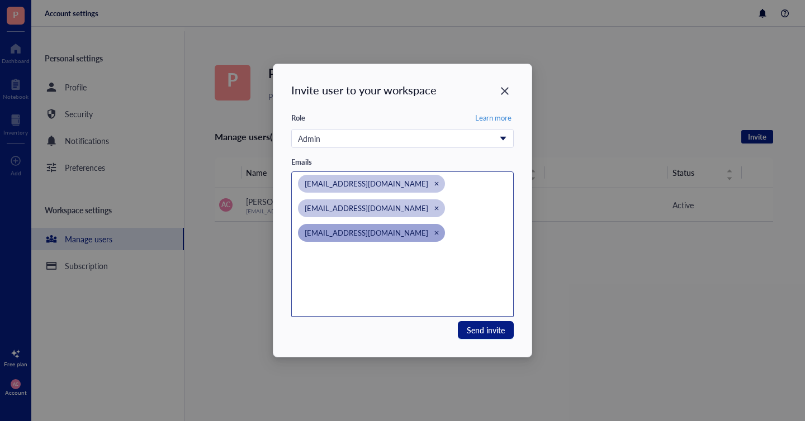
click at [432, 236] on div "Close" at bounding box center [436, 233] width 8 height 8
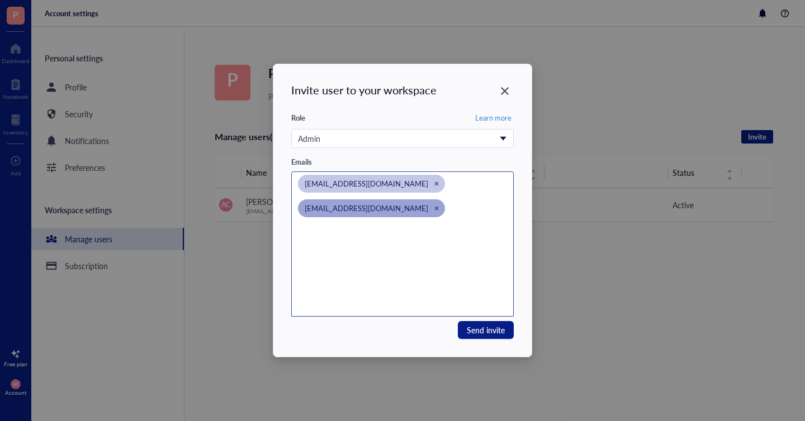
click at [435, 210] on icon "Close" at bounding box center [437, 209] width 4 height 4
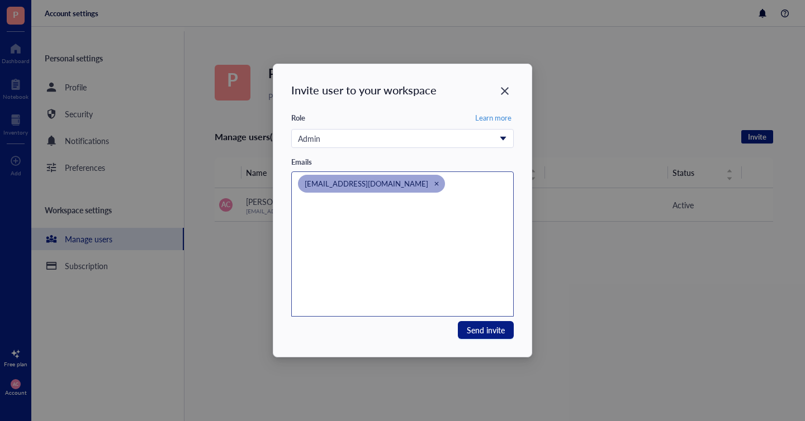
click at [435, 183] on icon "Close" at bounding box center [437, 184] width 4 height 4
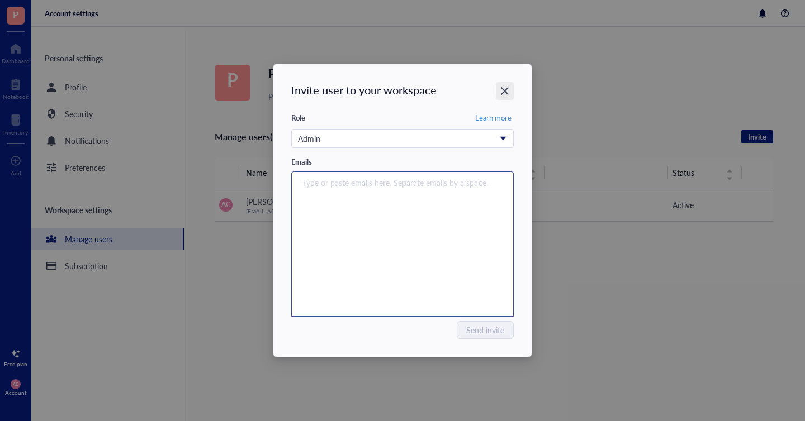
click at [501, 92] on icon "Close" at bounding box center [505, 91] width 11 height 11
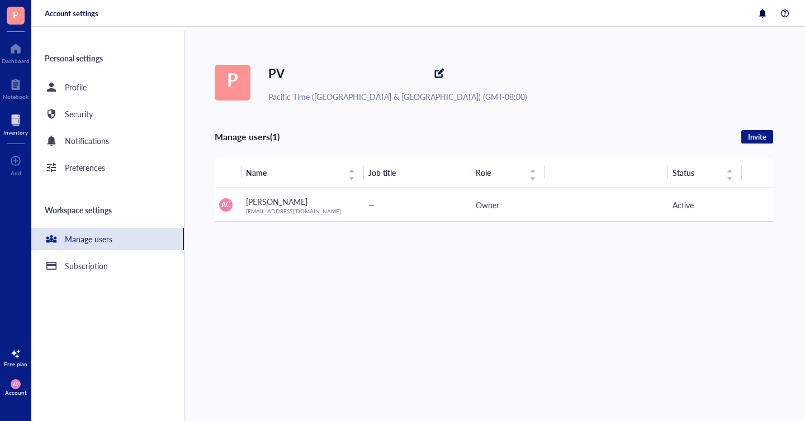
click at [17, 122] on div at bounding box center [15, 120] width 25 height 18
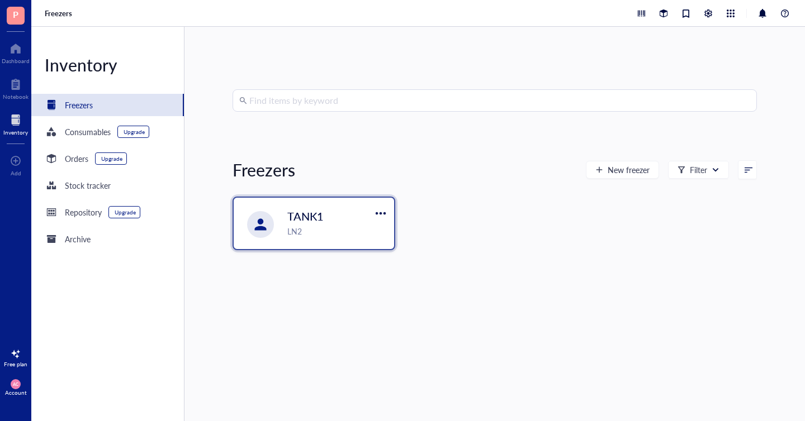
click at [286, 230] on div "TANK1 LN2" at bounding box center [314, 223] width 160 height 51
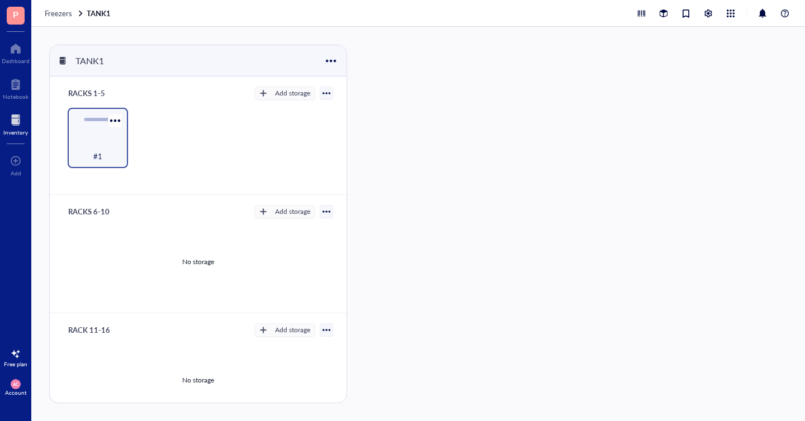
click at [97, 138] on div "#1" at bounding box center [97, 150] width 49 height 25
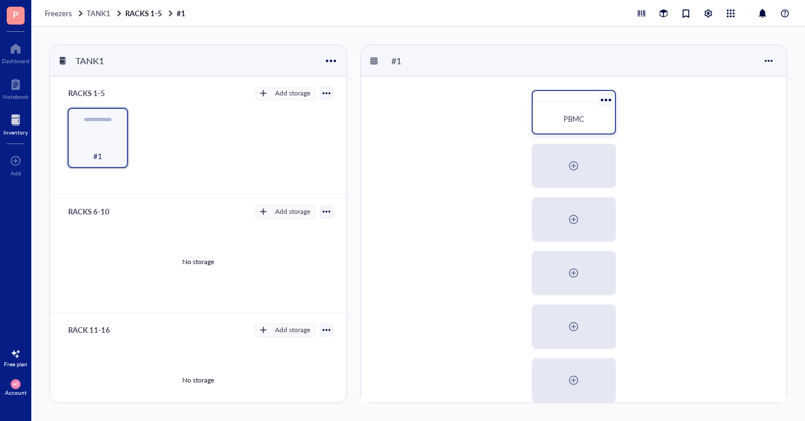
click at [565, 123] on span "PBMC" at bounding box center [573, 118] width 21 height 11
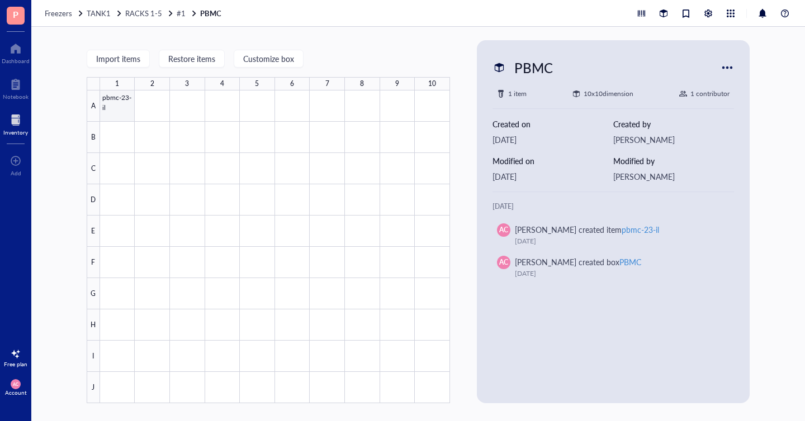
click at [118, 104] on div at bounding box center [275, 247] width 350 height 313
